Goal: Task Accomplishment & Management: Complete application form

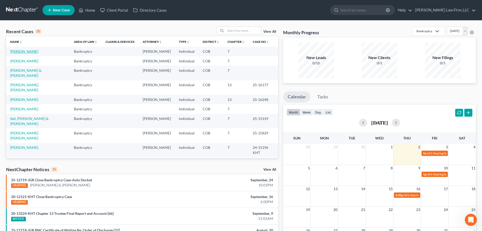
click at [26, 52] on link "[PERSON_NAME]" at bounding box center [24, 51] width 28 height 4
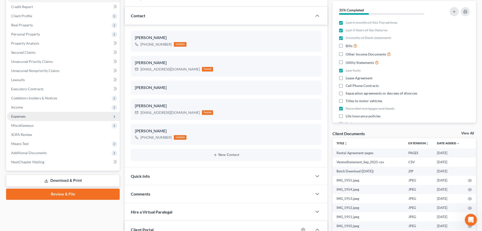
scroll to position [51, 0]
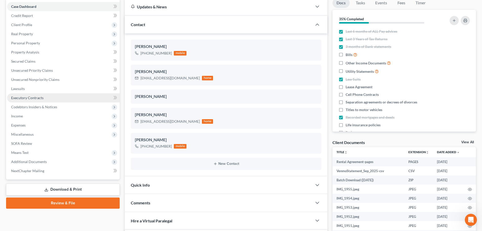
click at [43, 96] on span "Executory Contracts" at bounding box center [27, 97] width 32 height 4
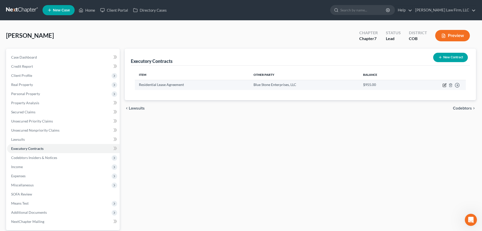
click at [444, 85] on icon "button" at bounding box center [445, 85] width 4 height 4
select select "3"
select select "5"
select select "3"
select select "2"
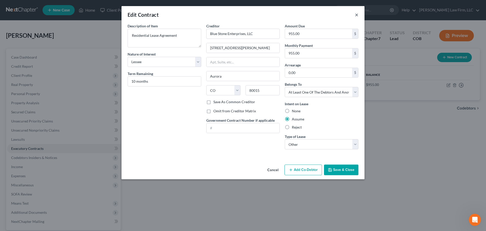
drag, startPoint x: 355, startPoint y: 13, endPoint x: 451, endPoint y: 30, distance: 97.5
click at [356, 13] on button "×" at bounding box center [357, 15] width 4 height 6
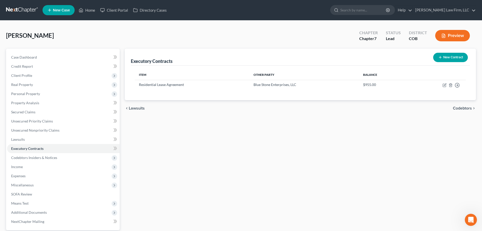
click at [457, 33] on button "Preview" at bounding box center [452, 35] width 35 height 11
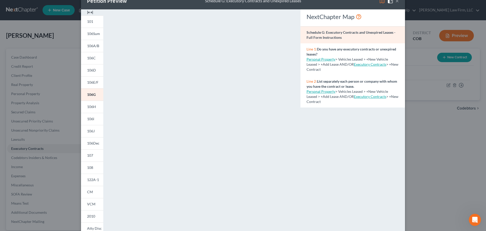
scroll to position [25, 0]
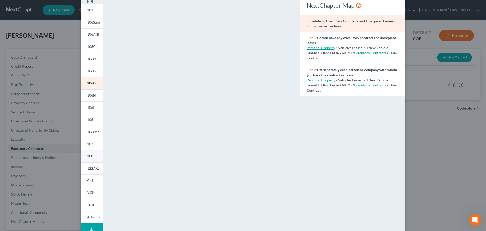
click at [91, 158] on span "108" at bounding box center [90, 156] width 6 height 4
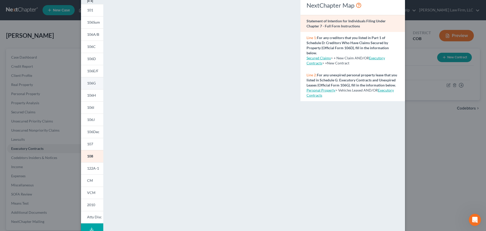
click at [89, 84] on span "106G" at bounding box center [91, 83] width 9 height 4
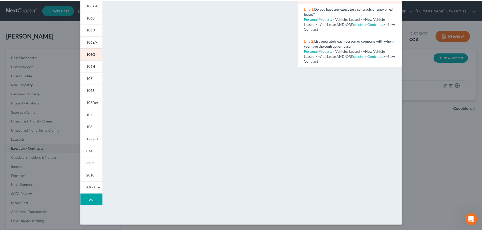
scroll to position [55, 0]
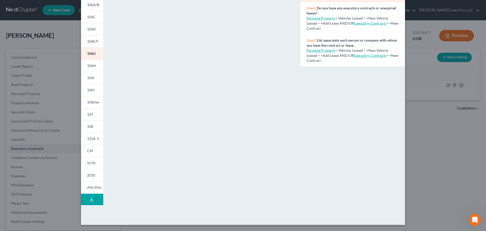
click at [58, 112] on div "Petition Preview Schedule G: Executory Contracts and Unexpired Leases × 101 106…" at bounding box center [243, 115] width 486 height 231
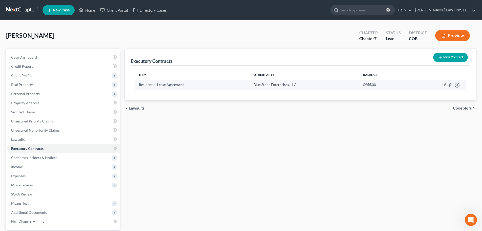
click at [445, 85] on icon "button" at bounding box center [445, 85] width 4 height 4
select select "3"
select select "5"
select select "3"
select select "2"
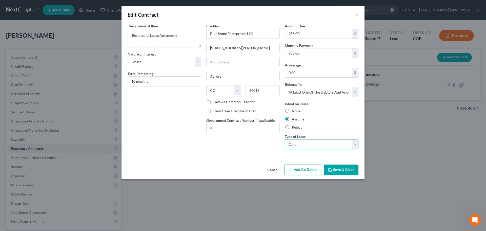
click at [289, 147] on select "Select Real Estate Car Other" at bounding box center [322, 144] width 74 height 10
drag, startPoint x: 223, startPoint y: 152, endPoint x: 200, endPoint y: 146, distance: 23.3
click at [223, 152] on div "Creditor * Blue Stone Enterprises, LLC [STREET_ADDRESS][PERSON_NAME] [US_STATE]…" at bounding box center [243, 88] width 79 height 130
click at [269, 169] on button "Cancel" at bounding box center [272, 170] width 19 height 10
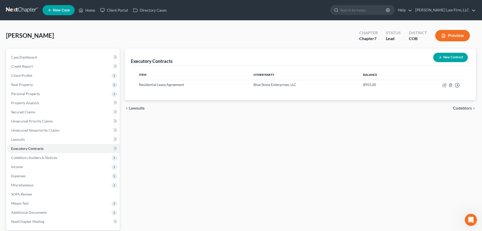
click at [23, 9] on link at bounding box center [22, 10] width 32 height 9
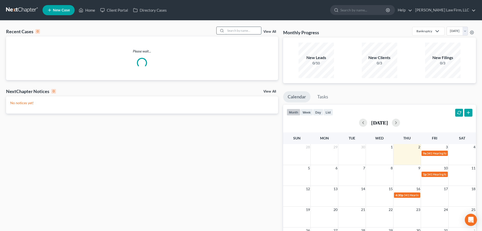
click at [240, 31] on input "search" at bounding box center [243, 30] width 35 height 7
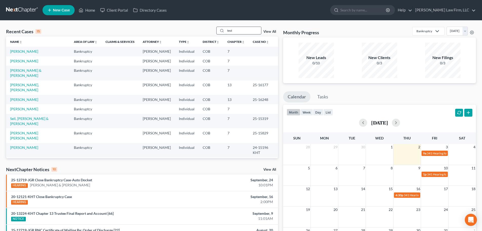
type input "test"
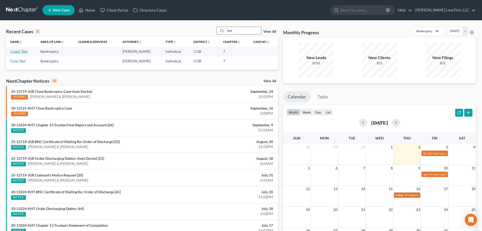
click at [25, 52] on link "Case2, Test" at bounding box center [18, 51] width 17 height 4
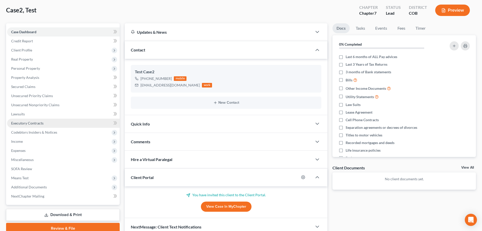
drag, startPoint x: 33, startPoint y: 123, endPoint x: 111, endPoint y: 138, distance: 79.4
click at [33, 123] on span "Executory Contracts" at bounding box center [27, 123] width 32 height 4
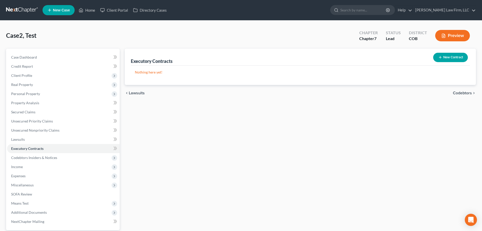
click at [447, 54] on button "New Contract" at bounding box center [450, 57] width 35 height 9
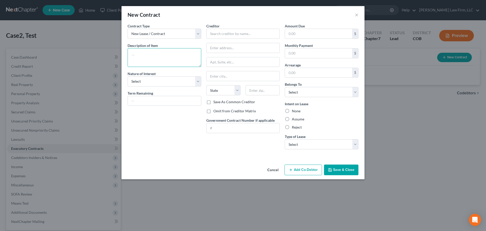
click at [137, 54] on textarea at bounding box center [165, 57] width 74 height 19
type textarea "Curtis Law firm"
drag, startPoint x: 288, startPoint y: 116, endPoint x: 283, endPoint y: 123, distance: 7.9
click at [292, 117] on label "Assume" at bounding box center [298, 118] width 12 height 5
click at [292, 125] on label "Reject" at bounding box center [297, 127] width 10 height 5
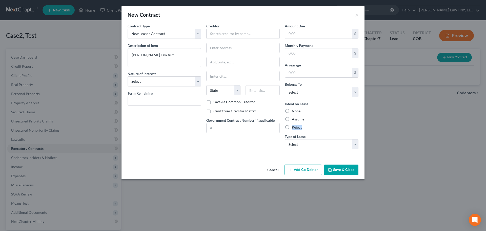
click at [292, 127] on label "Reject" at bounding box center [297, 127] width 10 height 5
click at [294, 127] on input "Reject" at bounding box center [295, 126] width 3 height 3
radio input "true"
click at [298, 148] on select "Select Real Estate Car Other" at bounding box center [322, 144] width 74 height 10
select select "0"
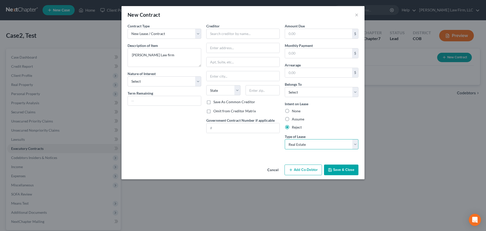
click at [285, 139] on select "Select Real Estate Car Other" at bounding box center [322, 144] width 74 height 10
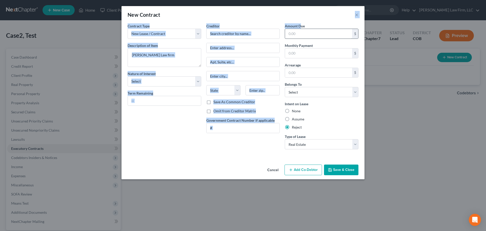
drag, startPoint x: 302, startPoint y: 23, endPoint x: 299, endPoint y: 29, distance: 6.6
click at [300, 27] on div "New Contract × Contract Type New Lease / Contract New Timeshare Description of …" at bounding box center [243, 92] width 243 height 173
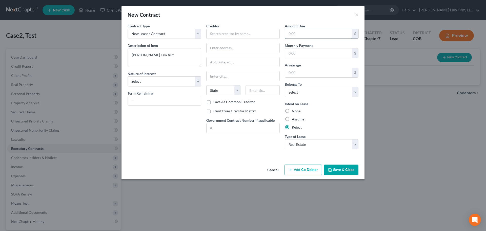
click at [298, 33] on input "text" at bounding box center [318, 34] width 67 height 10
type input "100"
click at [238, 35] on input "text" at bounding box center [243, 34] width 74 height 10
drag, startPoint x: 181, startPoint y: 54, endPoint x: 95, endPoint y: 59, distance: 86.2
click at [95, 59] on div "New Contract × Contract Type New Lease / Contract New Timeshare Description of …" at bounding box center [243, 115] width 486 height 231
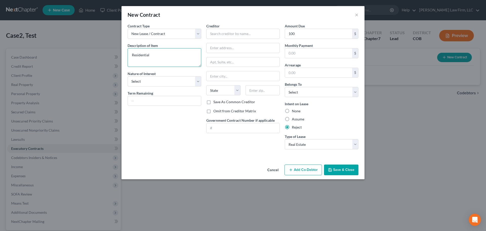
type textarea "Residential"
drag, startPoint x: 214, startPoint y: 34, endPoint x: 218, endPoint y: 36, distance: 3.6
click at [215, 33] on input "text" at bounding box center [243, 34] width 74 height 10
type input "Curtis Law FIrm"
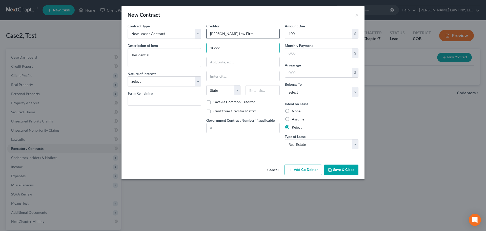
type input "10333 E Dry Creek Rd"
type input "Centennial"
select select "5"
type input "80112"
click at [166, 159] on div "Contract Type New Lease / Contract New Timeshare Description of non-residential…" at bounding box center [243, 92] width 243 height 139
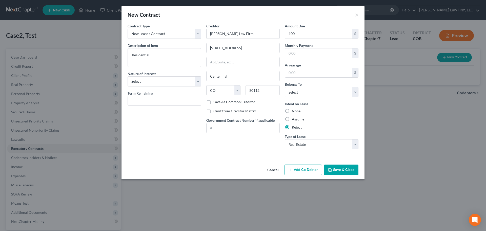
type input "Englewood"
click at [312, 91] on select "Select Debtor 1 Only Debtor 2 Only Debtor 1 And Debtor 2 Only At Least One Of T…" at bounding box center [322, 92] width 74 height 10
select select "0"
click at [285, 87] on select "Select Debtor 1 Only Debtor 2 Only Debtor 1 And Debtor 2 Only At Least One Of T…" at bounding box center [322, 92] width 74 height 10
click at [146, 80] on select "Select Purchaser Agent Lessor Lessee" at bounding box center [165, 81] width 74 height 10
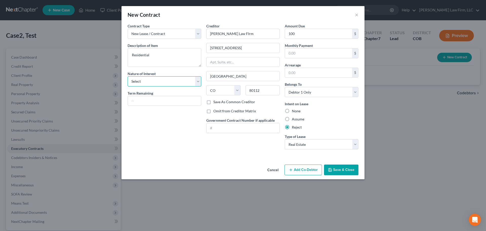
select select "3"
click at [128, 76] on select "Select Purchaser Agent Lessor Lessee" at bounding box center [165, 81] width 74 height 10
drag, startPoint x: 156, startPoint y: 101, endPoint x: 158, endPoint y: 99, distance: 2.6
click at [157, 100] on input "text" at bounding box center [164, 101] width 73 height 10
type input "10 months"
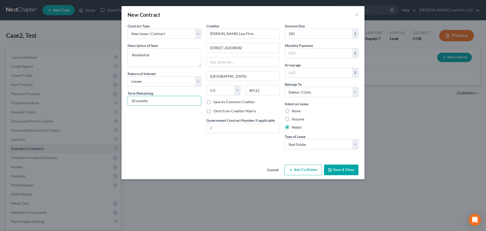
click at [333, 166] on button "Save & Close" at bounding box center [341, 169] width 34 height 11
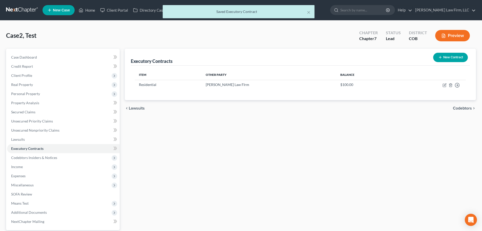
click at [271, 153] on div "Executory Contracts New Contract Item Other Party Balance Residential Curtis La…" at bounding box center [300, 154] width 356 height 210
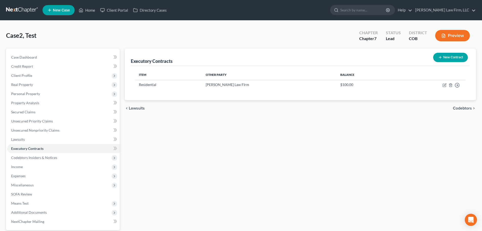
click at [461, 33] on button "Preview" at bounding box center [452, 35] width 35 height 11
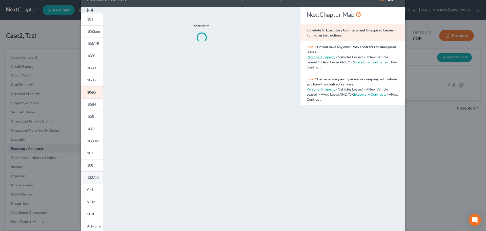
scroll to position [25, 0]
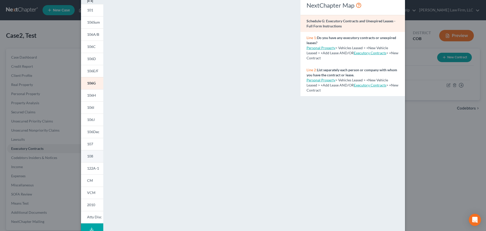
click at [91, 158] on span "108" at bounding box center [90, 156] width 6 height 4
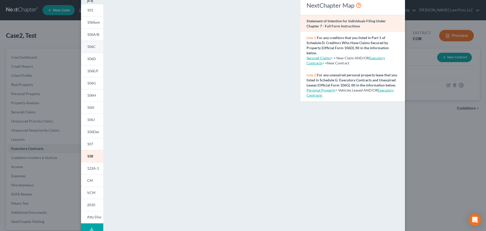
scroll to position [0, 0]
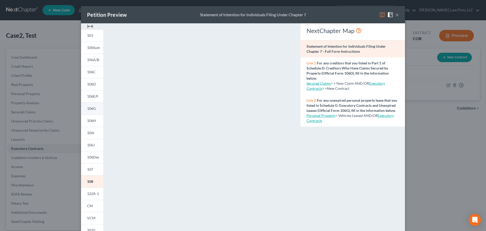
click at [94, 111] on link "106G" at bounding box center [92, 108] width 22 height 12
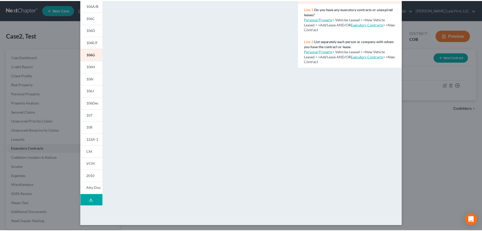
scroll to position [55, 0]
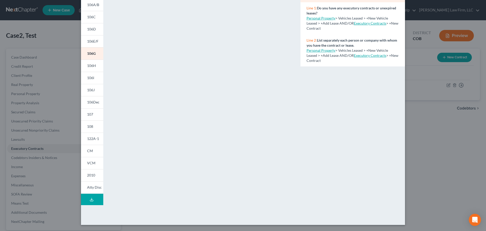
click at [65, 51] on div "Petition Preview Schedule G: Executory Contracts and Unexpired Leases × 101 106…" at bounding box center [243, 115] width 486 height 231
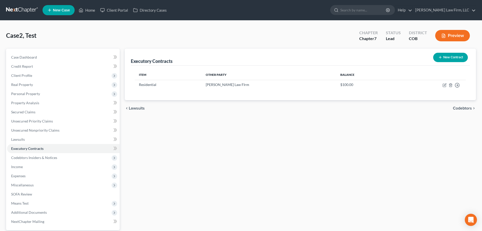
click at [13, 8] on link at bounding box center [22, 10] width 32 height 9
